Goal: Information Seeking & Learning: Check status

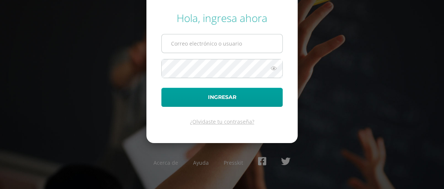
click at [213, 45] on input "text" at bounding box center [222, 43] width 121 height 18
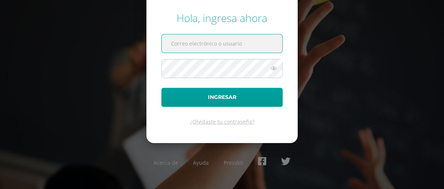
type input "eduardoletona@yahoo.com.mx"
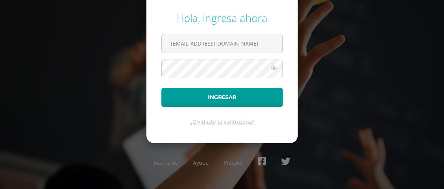
click at [274, 67] on icon at bounding box center [274, 68] width 10 height 9
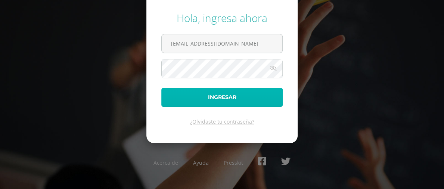
click at [221, 97] on button "Ingresar" at bounding box center [221, 97] width 121 height 19
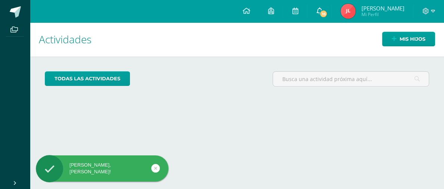
click at [322, 10] on icon at bounding box center [319, 10] width 6 height 7
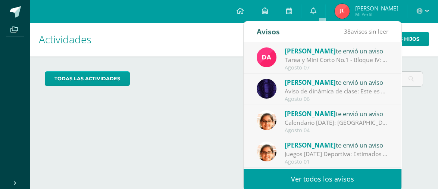
click at [318, 57] on div "Tarea y Mini Corto No.1 - Bloque IV: Buenas noches jóvenes, espero se encuentre…" at bounding box center [337, 60] width 104 height 9
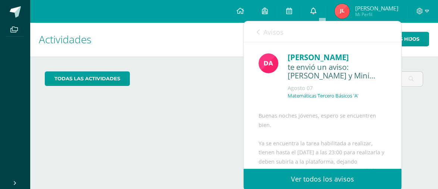
click at [316, 12] on icon at bounding box center [313, 10] width 6 height 7
click at [259, 31] on icon at bounding box center [258, 32] width 3 height 6
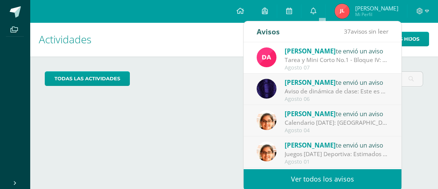
click at [321, 87] on div "Aviso de dinámica de clase: Este es un amable recordatorio respecto de la dinám…" at bounding box center [337, 91] width 104 height 9
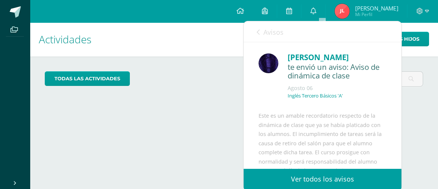
click at [257, 32] on icon at bounding box center [258, 32] width 3 height 6
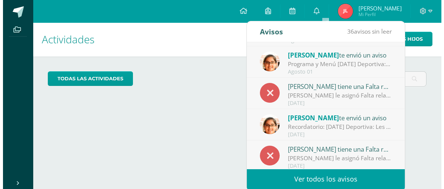
scroll to position [124, 0]
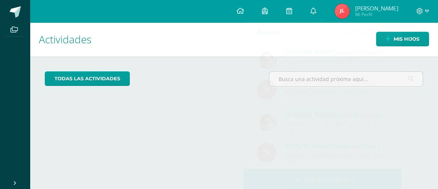
click at [182, 96] on div "todas las Actividades No tienes actividades Échale un vistazo a los demás perío…" at bounding box center [234, 81] width 408 height 51
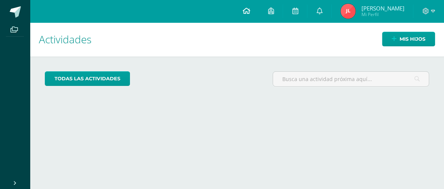
click at [250, 10] on icon at bounding box center [245, 10] width 7 height 7
click at [274, 11] on icon at bounding box center [271, 10] width 6 height 7
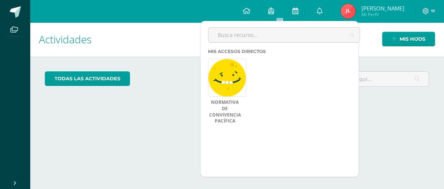
click at [298, 9] on icon at bounding box center [295, 10] width 6 height 7
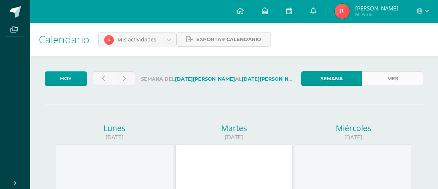
click at [398, 78] on link "Mes" at bounding box center [392, 78] width 61 height 15
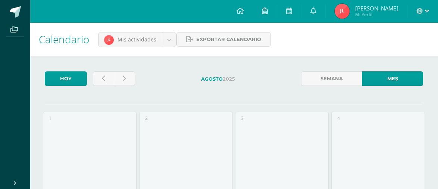
click at [420, 12] on icon at bounding box center [420, 11] width 6 height 6
click at [335, 33] on div "Calendario Mis actividades Mis actividades Actividades de Alison Letona Exporta…" at bounding box center [234, 39] width 408 height 34
click at [316, 10] on icon at bounding box center [313, 10] width 6 height 7
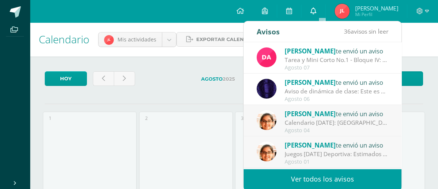
click at [316, 10] on icon at bounding box center [313, 10] width 6 height 7
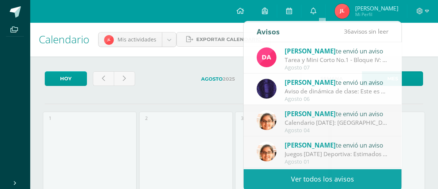
click at [422, 38] on div "Calendario Mis actividades Mis actividades Actividades de Alison Letona Exporta…" at bounding box center [234, 39] width 408 height 34
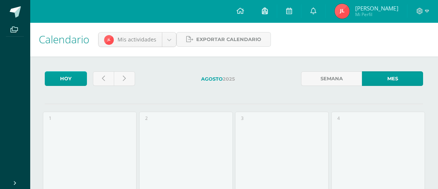
click at [268, 11] on icon at bounding box center [265, 10] width 6 height 7
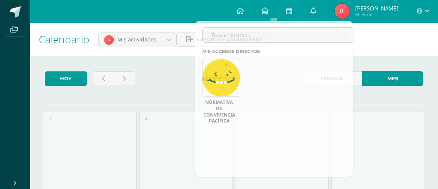
click at [396, 40] on div "Calendario Mis actividades Mis actividades Actividades de Alison Letona Exporta…" at bounding box center [234, 39] width 408 height 34
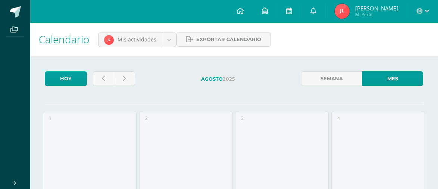
click at [292, 11] on icon at bounding box center [289, 10] width 6 height 7
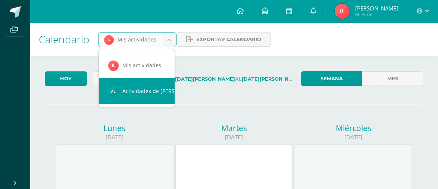
scroll to position [0, 6]
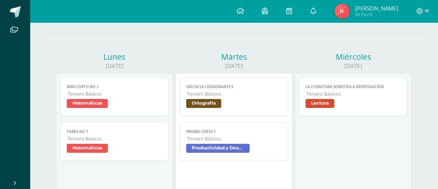
scroll to position [71, 0]
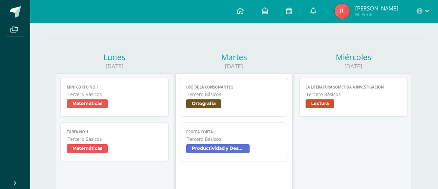
click at [323, 103] on span "Lectura" at bounding box center [320, 103] width 29 height 9
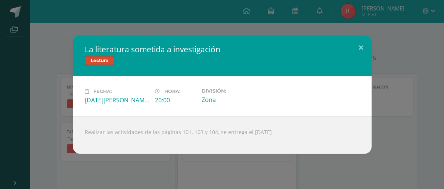
click at [236, 134] on div "Realizar las actividades de las páginas 101, 103 y 104, se entrega el [DATE]" at bounding box center [222, 135] width 299 height 38
click at [360, 45] on button at bounding box center [360, 47] width 21 height 25
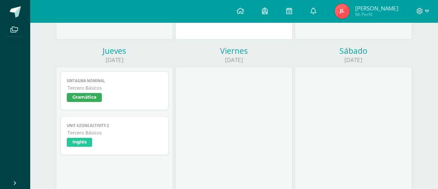
scroll to position [235, 0]
click at [79, 97] on span "Gramática" at bounding box center [84, 97] width 35 height 9
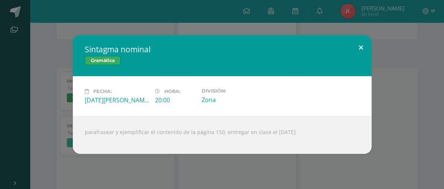
click at [359, 46] on button at bounding box center [360, 47] width 21 height 25
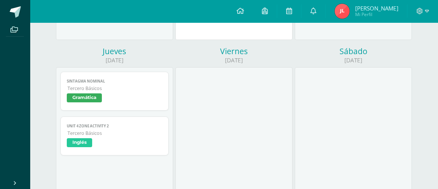
click at [79, 143] on span "Inglés" at bounding box center [79, 142] width 25 height 9
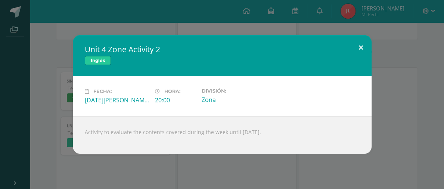
click at [362, 44] on button at bounding box center [360, 47] width 21 height 25
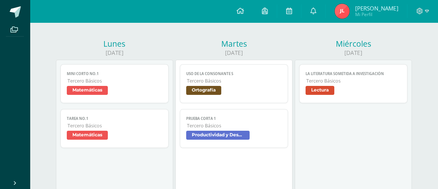
scroll to position [84, 0]
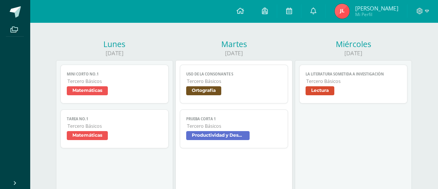
click at [377, 9] on span "[PERSON_NAME]" at bounding box center [376, 7] width 43 height 7
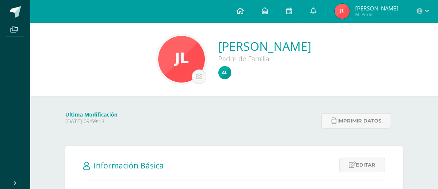
click at [244, 12] on icon at bounding box center [240, 10] width 7 height 7
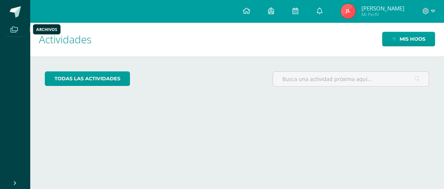
click at [15, 29] on icon at bounding box center [13, 29] width 7 height 6
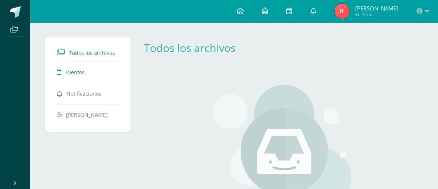
click at [76, 72] on span "Eventos" at bounding box center [74, 72] width 19 height 7
click at [77, 91] on span "Notificaciones" at bounding box center [83, 93] width 35 height 7
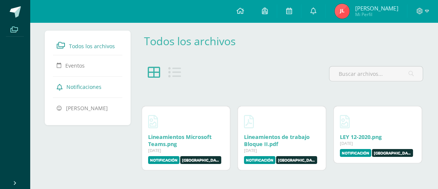
scroll to position [7, 0]
click at [90, 105] on span "[PERSON_NAME]" at bounding box center [87, 107] width 42 height 7
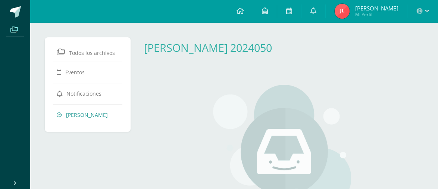
click at [373, 9] on span "[PERSON_NAME]" at bounding box center [376, 7] width 43 height 7
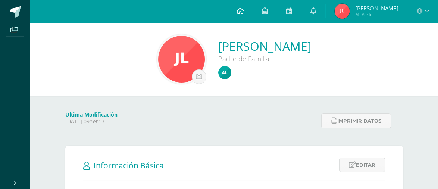
click at [244, 10] on icon at bounding box center [240, 10] width 7 height 7
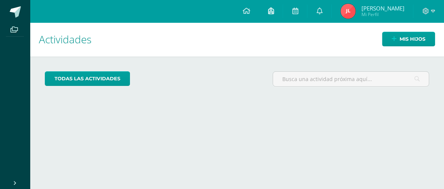
click at [274, 10] on icon at bounding box center [271, 10] width 6 height 7
click at [298, 10] on icon at bounding box center [295, 10] width 6 height 7
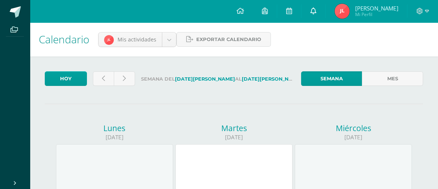
click at [316, 12] on icon at bounding box center [313, 10] width 6 height 7
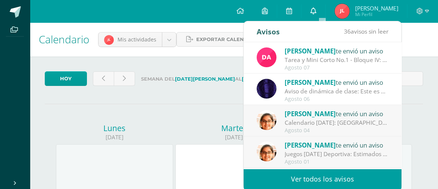
click at [325, 9] on link at bounding box center [314, 11] width 24 height 22
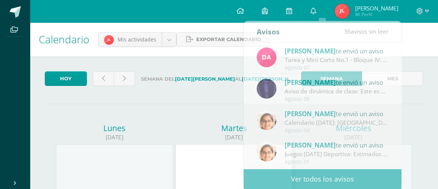
click at [426, 43] on div "Calendario Mis actividades Mis actividades Actividades de Alison Letona Exporta…" at bounding box center [234, 39] width 408 height 34
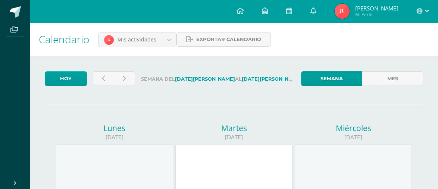
click at [418, 10] on icon at bounding box center [419, 11] width 7 height 7
click at [16, 27] on icon at bounding box center [13, 29] width 7 height 6
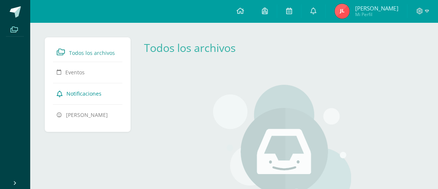
click at [84, 91] on span "Notificaciones" at bounding box center [83, 93] width 35 height 7
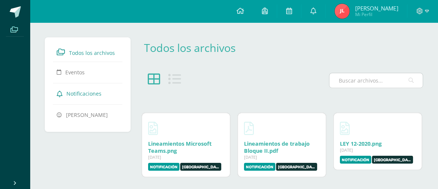
click at [373, 79] on input "text" at bounding box center [376, 80] width 93 height 15
click at [360, 80] on input "text" at bounding box center [376, 80] width 93 height 15
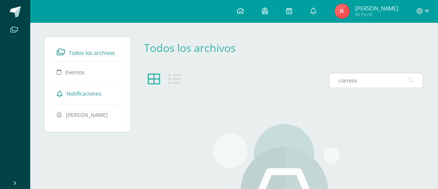
click at [411, 79] on icon at bounding box center [411, 80] width 5 height 15
click at [393, 81] on input "correos" at bounding box center [376, 80] width 93 height 15
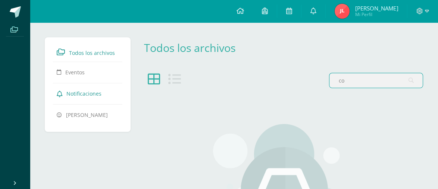
type input "c"
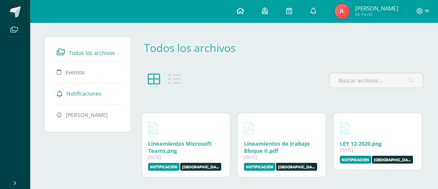
click at [244, 12] on icon at bounding box center [240, 10] width 7 height 7
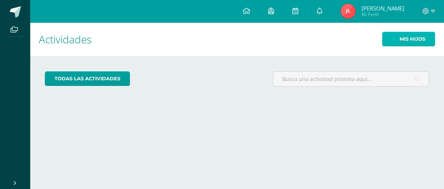
click at [397, 38] on link "Mis hijos" at bounding box center [408, 39] width 53 height 15
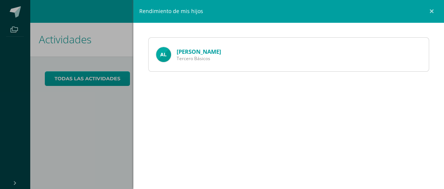
click at [189, 51] on link "[PERSON_NAME]" at bounding box center [199, 51] width 44 height 7
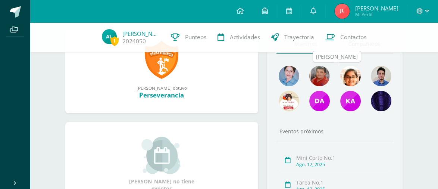
click at [350, 75] on img at bounding box center [350, 76] width 21 height 21
click at [351, 78] on img at bounding box center [350, 75] width 21 height 21
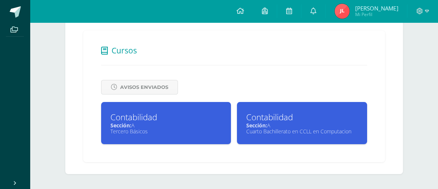
scroll to position [111, 0]
click at [133, 87] on span "Avisos Enviados" at bounding box center [144, 87] width 48 height 14
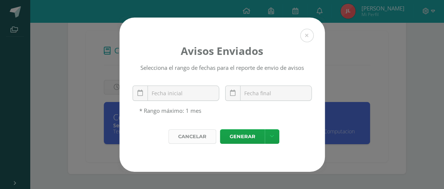
click at [191, 138] on div "Cancelar" at bounding box center [192, 136] width 48 height 15
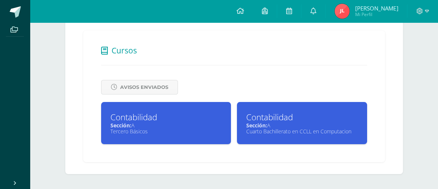
click at [166, 122] on div "Sección: A" at bounding box center [166, 125] width 112 height 7
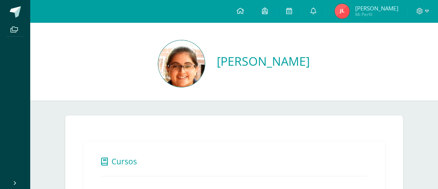
click at [217, 61] on link "[PERSON_NAME]" at bounding box center [263, 61] width 93 height 16
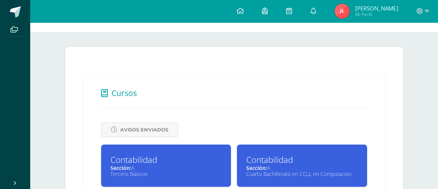
scroll to position [69, 0]
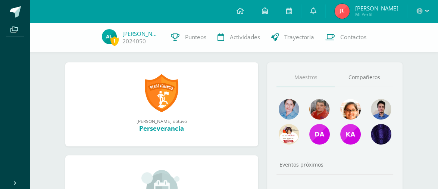
scroll to position [77, 0]
click at [224, 109] on div "Alison Anneliese ganó el logro: Perseverancia Asignado por Ericka Palma 16 de M…" at bounding box center [161, 105] width 193 height 84
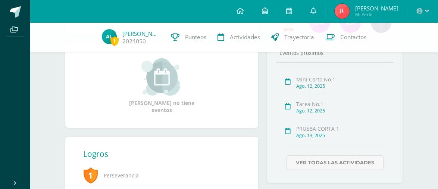
scroll to position [189, 0]
click at [288, 131] on icon at bounding box center [288, 131] width 6 height 6
click at [300, 136] on div "Ago. 13, 2025" at bounding box center [343, 135] width 94 height 6
click at [334, 137] on div "Ago. 13, 2025" at bounding box center [343, 135] width 94 height 6
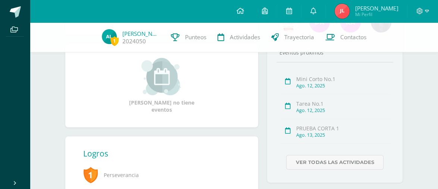
scroll to position [189, 0]
click at [356, 164] on link "Ver todas las actividades" at bounding box center [334, 162] width 97 height 15
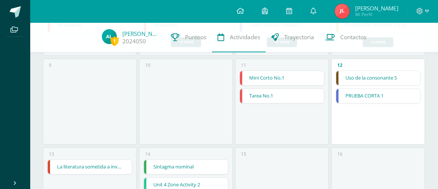
scroll to position [225, 0]
click at [355, 95] on link "PRUEBA CORTA 1" at bounding box center [378, 96] width 84 height 14
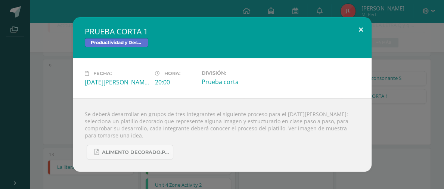
click at [360, 28] on button at bounding box center [360, 29] width 21 height 25
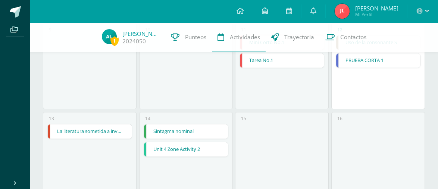
scroll to position [262, 0]
click at [103, 131] on link "La literatura sometida a investigación" at bounding box center [90, 131] width 84 height 14
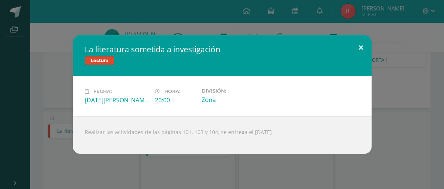
click at [360, 47] on button at bounding box center [360, 47] width 21 height 25
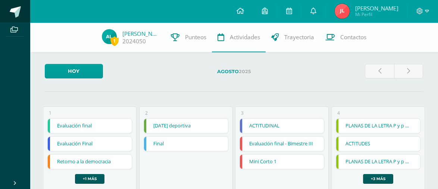
scroll to position [0, 0]
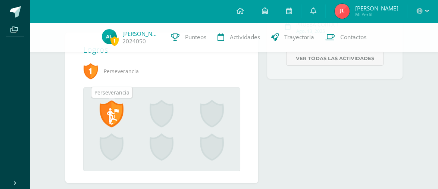
scroll to position [293, 0]
click at [112, 117] on span at bounding box center [112, 114] width 24 height 28
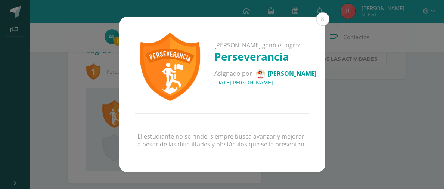
click at [365, 129] on div "Alison Anneliese ganó el logro: Perseverancia Asignado por Ericka Palma 16 de M…" at bounding box center [222, 94] width 438 height 155
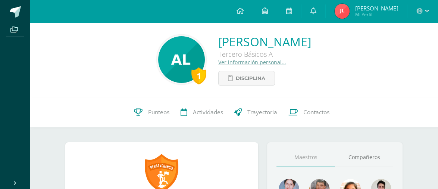
scroll to position [0, 0]
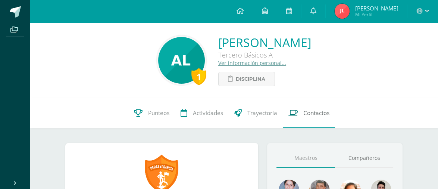
click at [318, 114] on span "Contactos" at bounding box center [316, 113] width 26 height 8
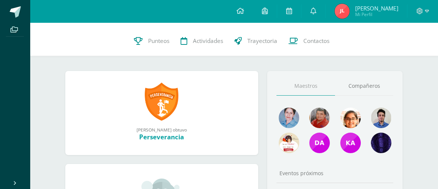
scroll to position [72, 0]
click at [308, 85] on link "Maestros" at bounding box center [306, 85] width 59 height 19
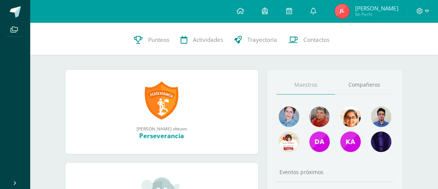
scroll to position [73, 0]
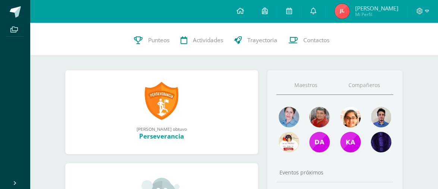
click at [364, 86] on link "Compañeros" at bounding box center [364, 85] width 59 height 19
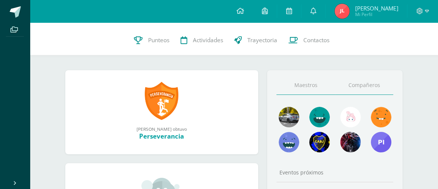
click at [308, 85] on link "Maestros" at bounding box center [306, 85] width 59 height 19
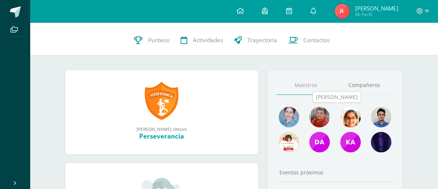
click at [347, 117] on img at bounding box center [350, 117] width 21 height 21
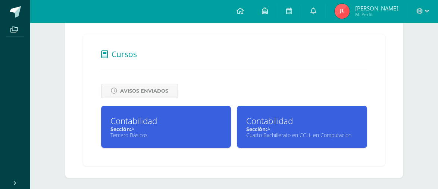
scroll to position [111, 0]
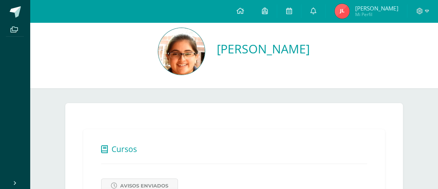
click at [158, 58] on img at bounding box center [181, 51] width 47 height 47
click at [217, 50] on link "[PERSON_NAME]" at bounding box center [263, 49] width 93 height 16
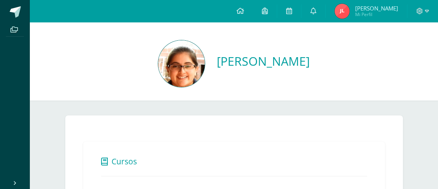
scroll to position [12, 0]
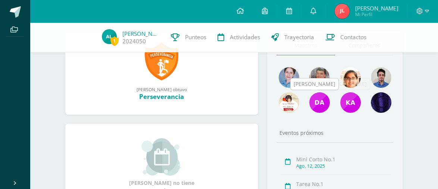
scroll to position [110, 0]
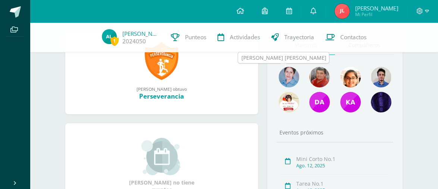
click at [290, 79] on img at bounding box center [289, 77] width 21 height 21
click at [287, 75] on img at bounding box center [289, 77] width 21 height 21
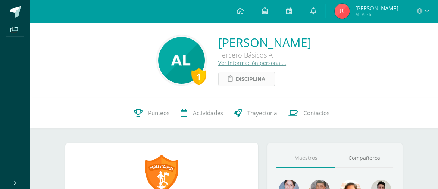
click at [236, 76] on span "Disciplina" at bounding box center [250, 79] width 29 height 14
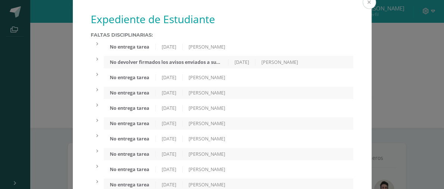
click at [365, 1] on button at bounding box center [368, 2] width 13 height 13
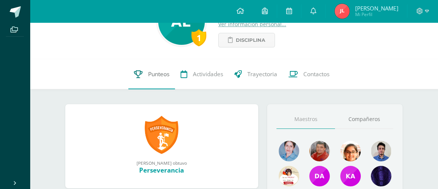
click at [154, 72] on span "Punteos" at bounding box center [158, 74] width 21 height 8
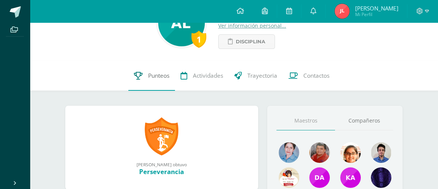
scroll to position [37, 0]
click at [156, 76] on span "Punteos" at bounding box center [158, 76] width 21 height 8
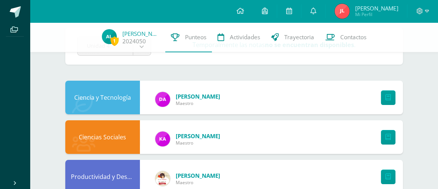
scroll to position [37, 0]
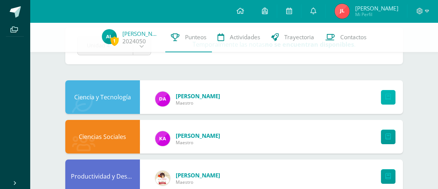
click at [388, 98] on icon at bounding box center [388, 97] width 6 height 6
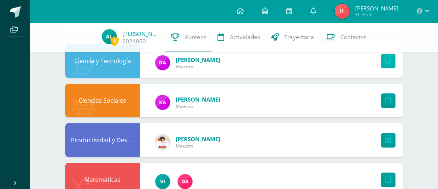
scroll to position [74, 0]
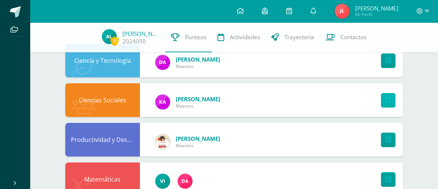
click at [387, 100] on icon at bounding box center [388, 100] width 6 height 6
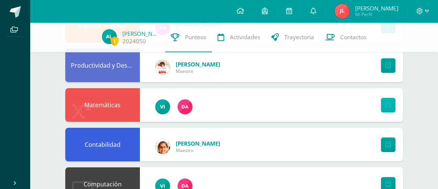
scroll to position [148, 0]
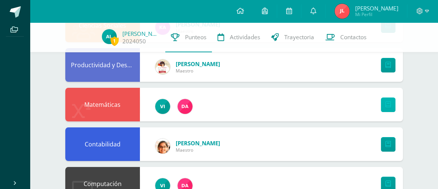
click at [387, 104] on icon at bounding box center [388, 104] width 6 height 6
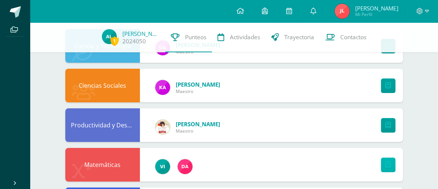
scroll to position [88, 0]
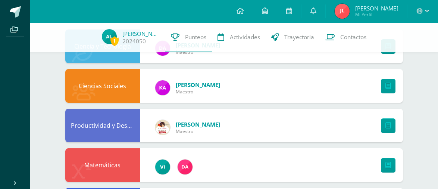
click at [199, 84] on link "Karen Canel" at bounding box center [198, 84] width 44 height 7
